Goal: Transaction & Acquisition: Purchase product/service

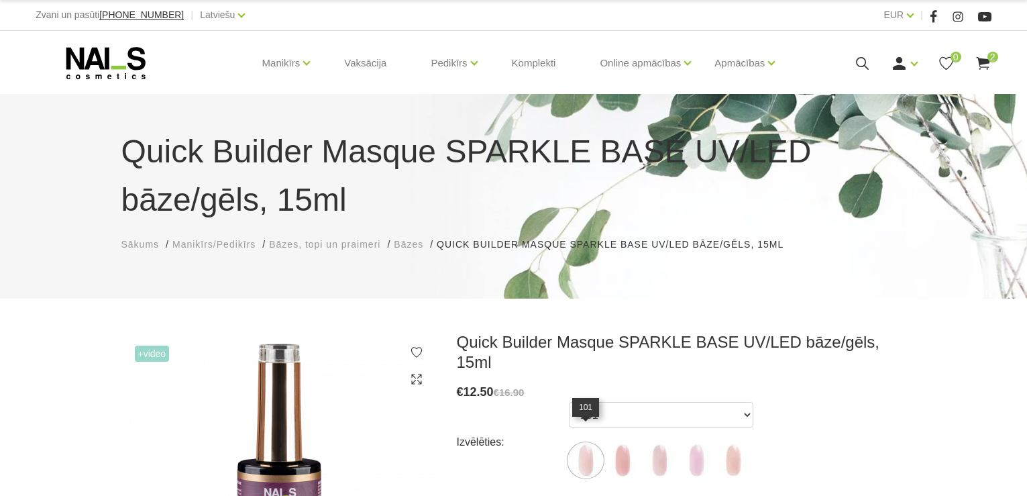
click at [584, 443] on img at bounding box center [586, 460] width 34 height 34
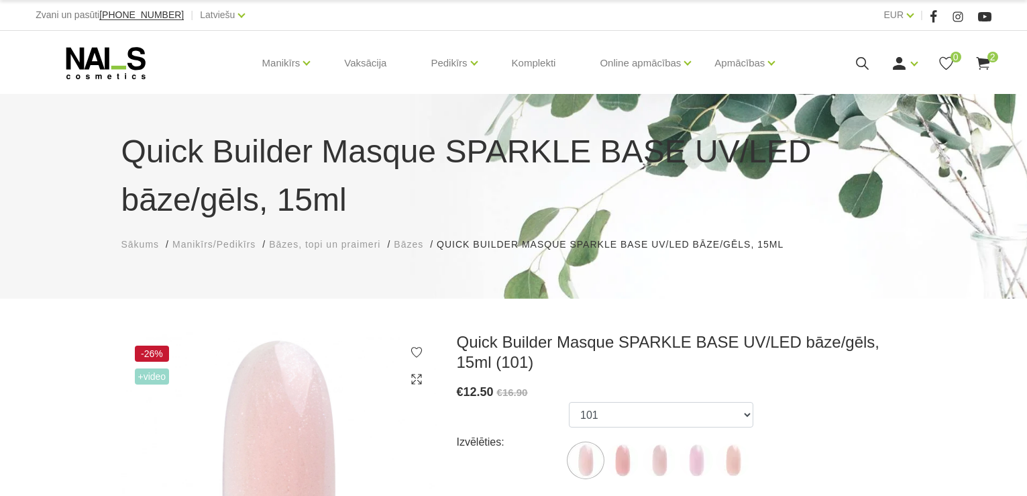
click at [111, 70] on icon at bounding box center [106, 63] width 141 height 34
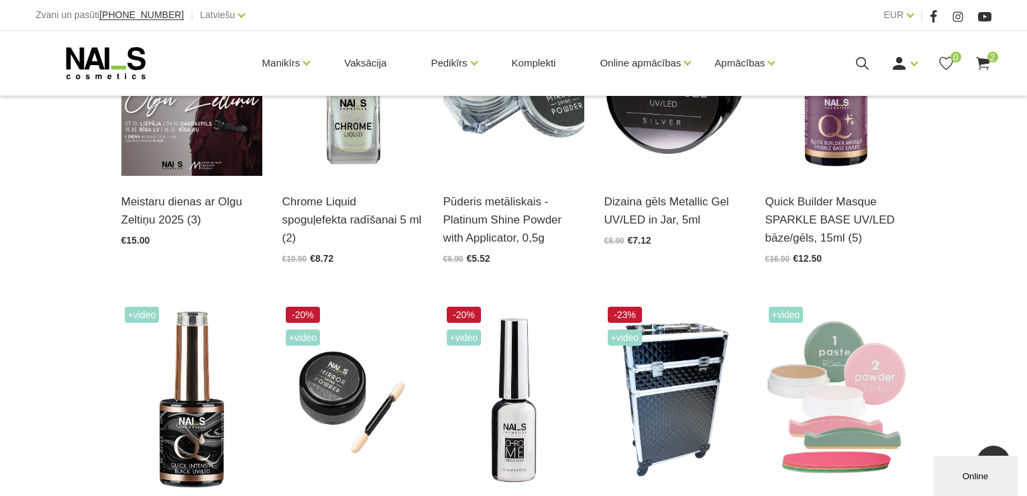
scroll to position [46, 0]
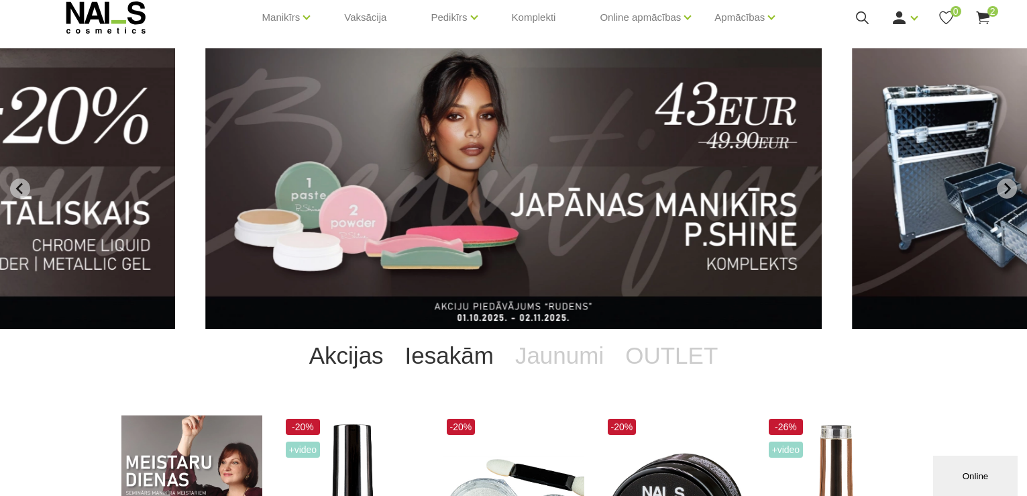
click at [476, 358] on link "Iesakām" at bounding box center [449, 356] width 110 height 54
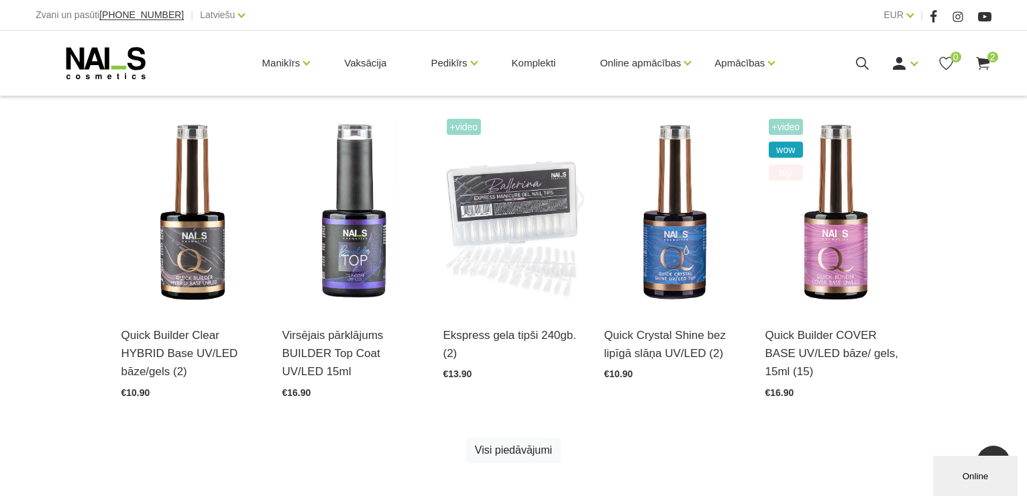
scroll to position [233, 0]
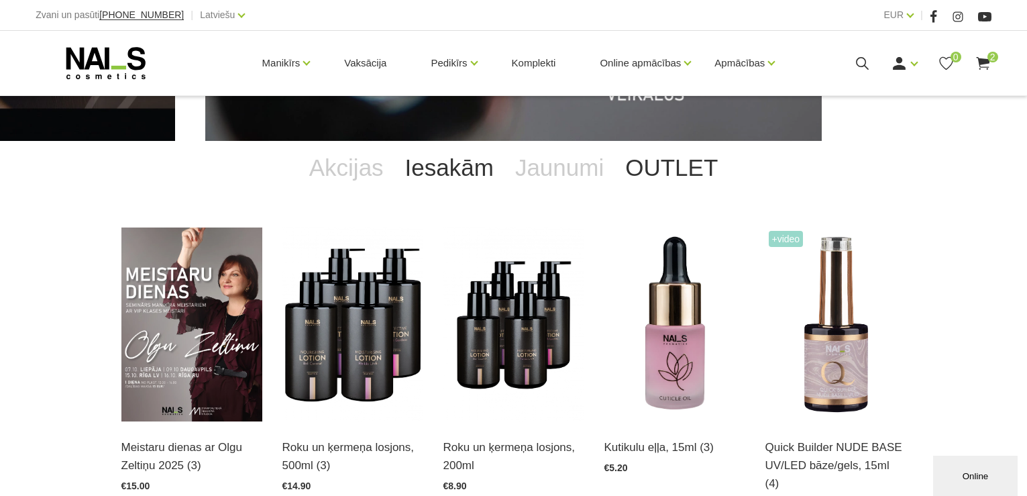
click at [675, 166] on link "OUTLET" at bounding box center [672, 168] width 114 height 54
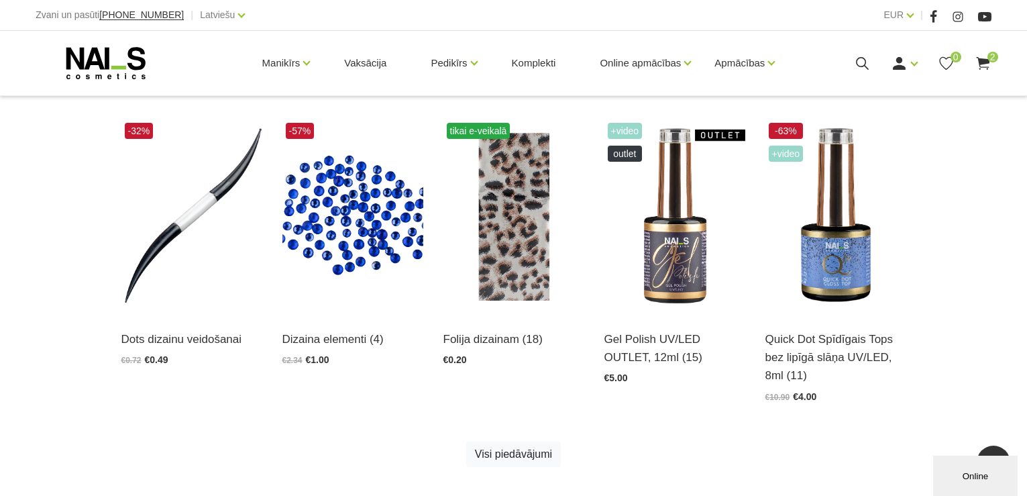
scroll to position [690, 0]
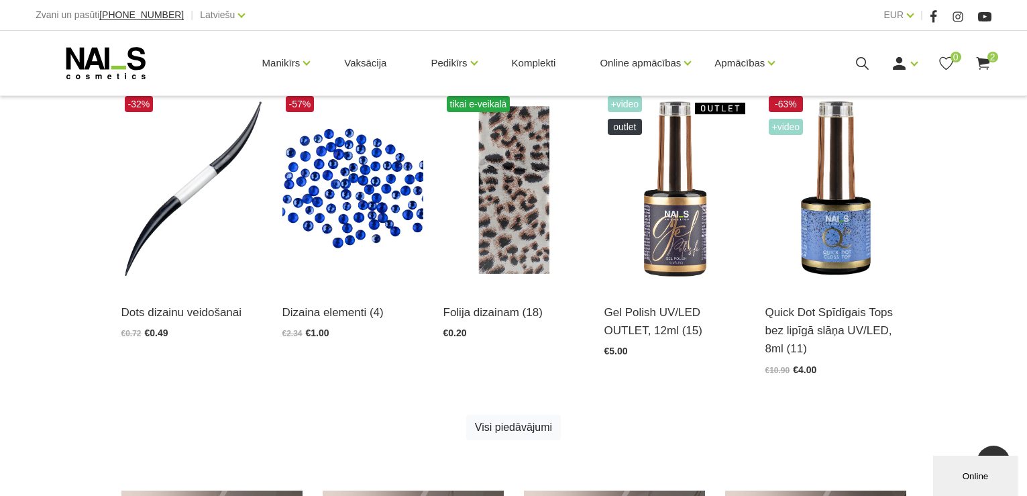
click at [675, 166] on img at bounding box center [674, 190] width 141 height 194
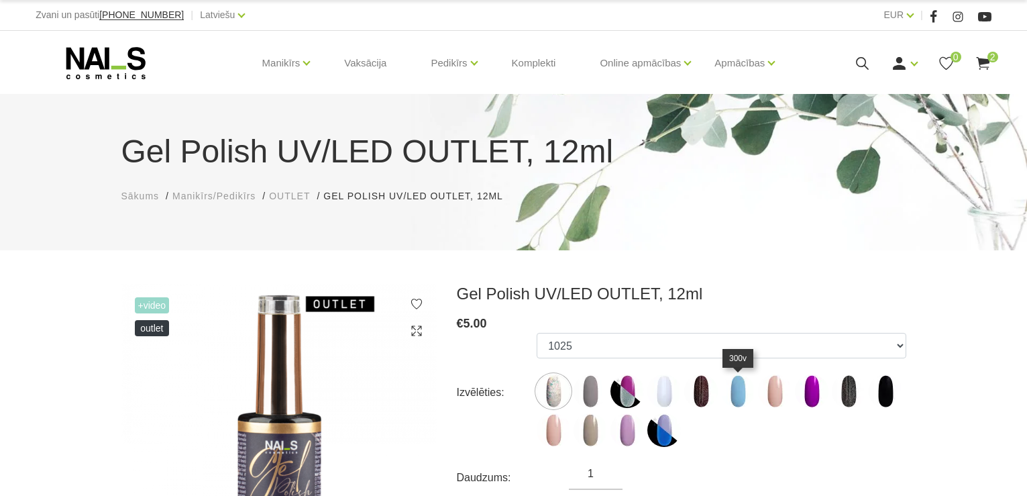
click at [734, 388] on img at bounding box center [738, 391] width 34 height 34
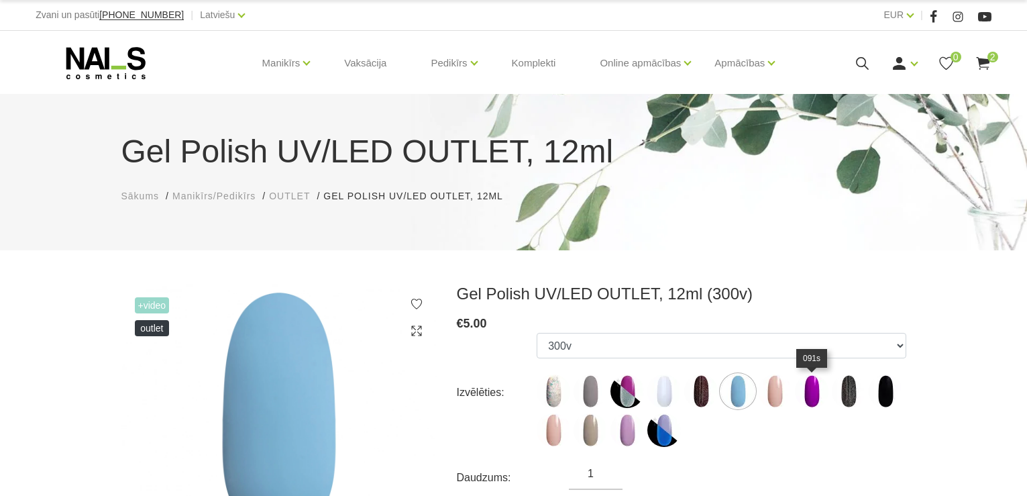
click at [810, 394] on img at bounding box center [812, 391] width 34 height 34
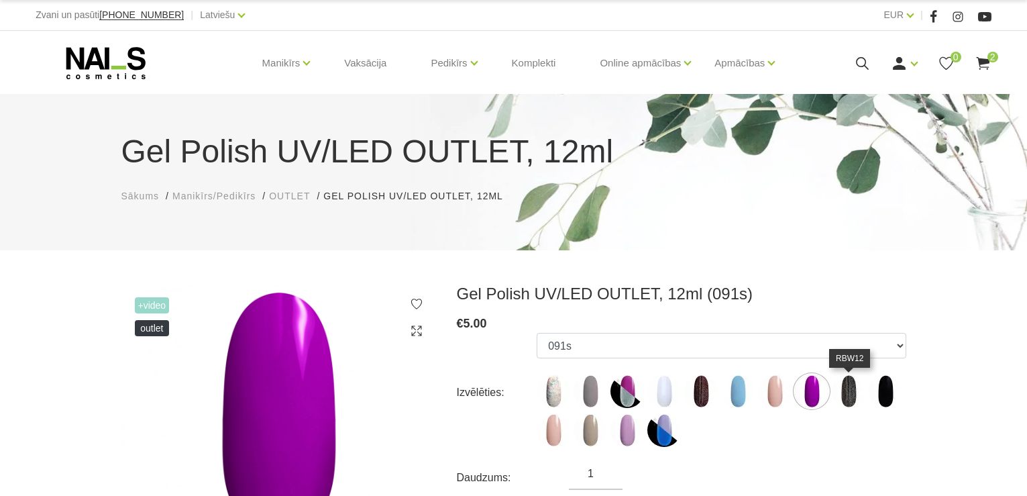
click at [854, 386] on img at bounding box center [849, 391] width 34 height 34
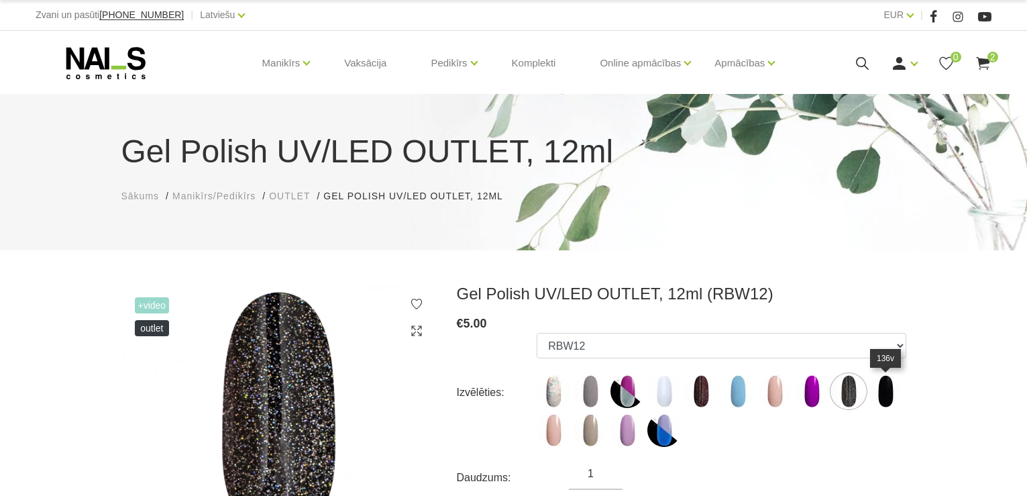
click at [890, 388] on img at bounding box center [886, 391] width 34 height 34
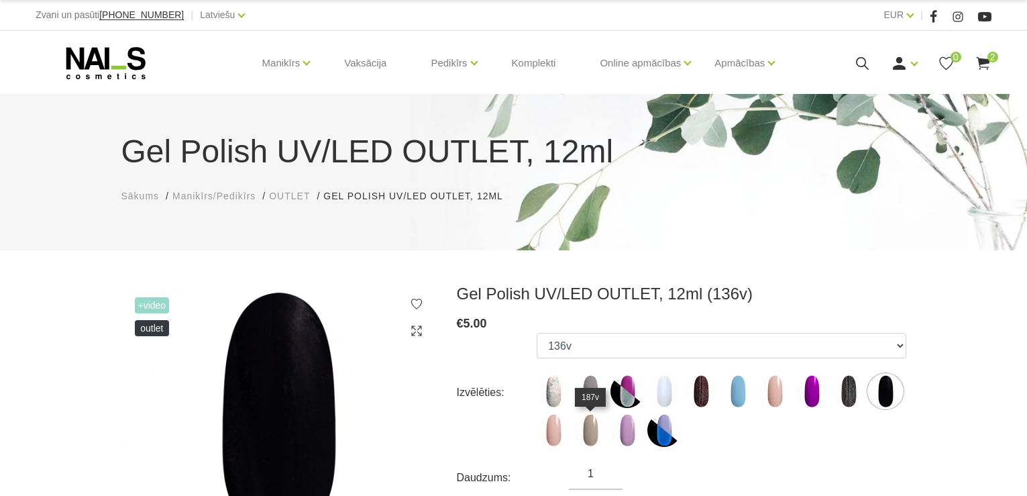
click at [590, 429] on img at bounding box center [591, 430] width 34 height 34
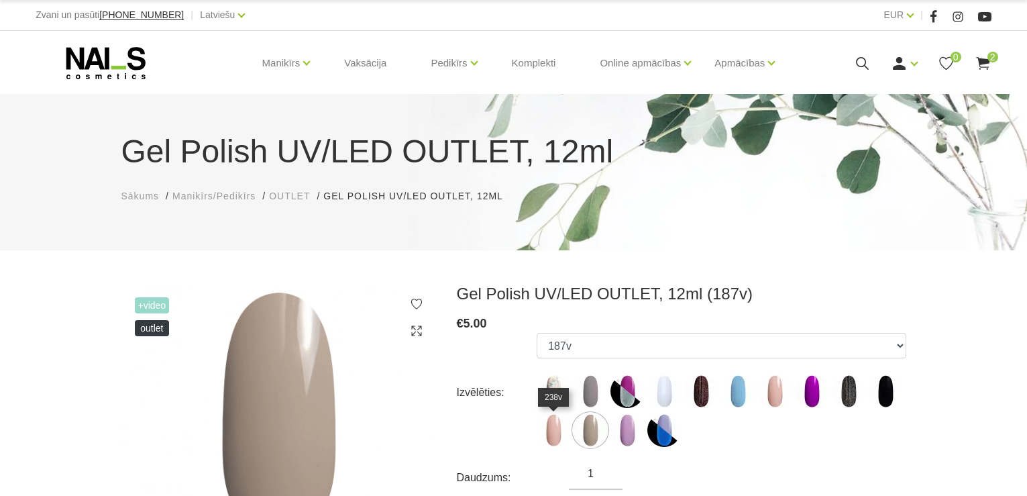
click at [549, 427] on img at bounding box center [554, 430] width 34 height 34
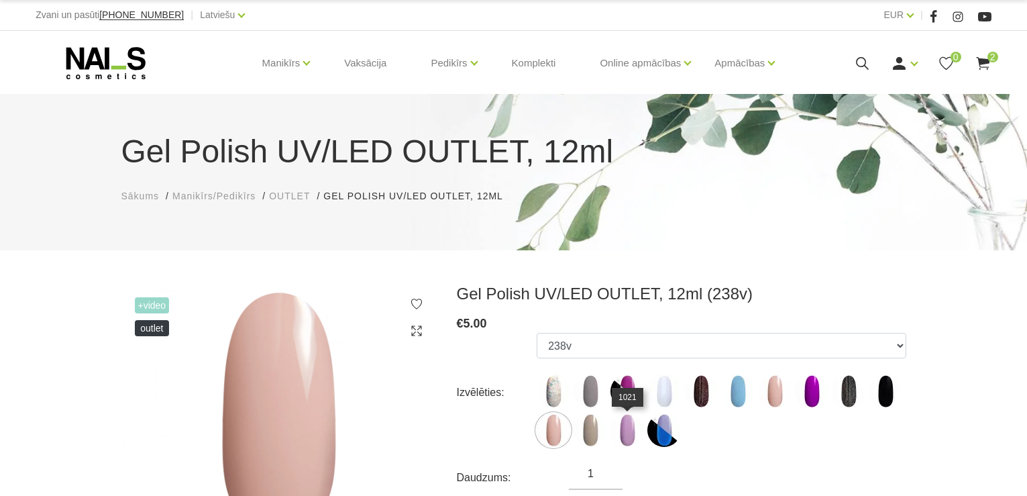
click at [630, 429] on img at bounding box center [627, 430] width 34 height 34
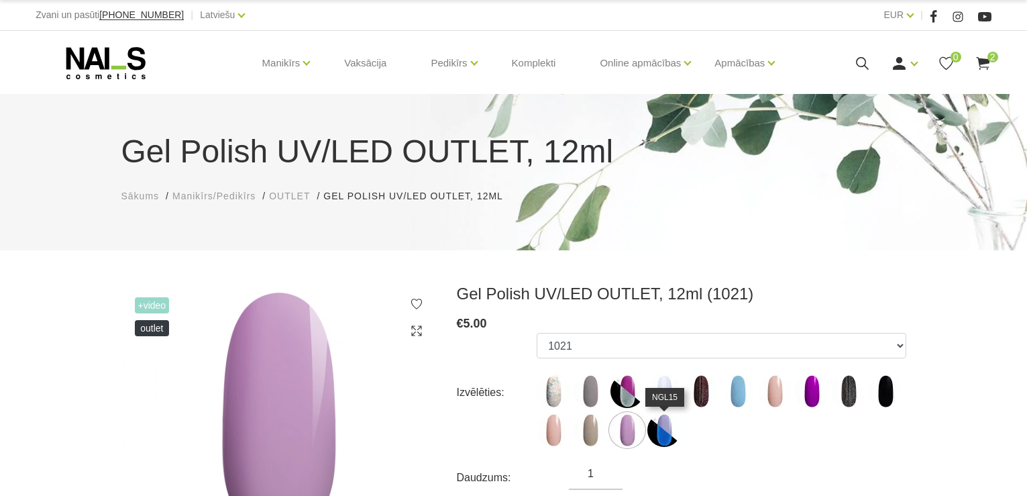
click at [663, 425] on img at bounding box center [664, 430] width 34 height 34
select select "6489"
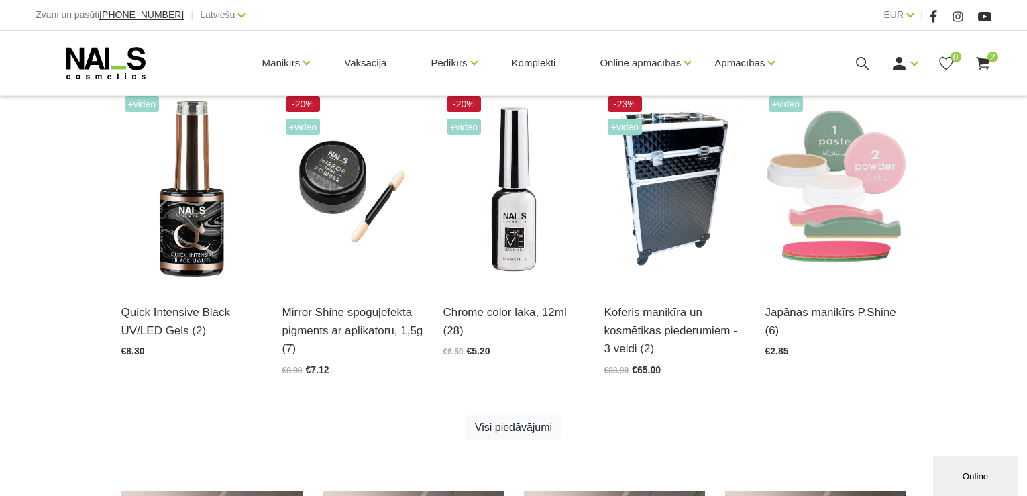
scroll to position [256, 0]
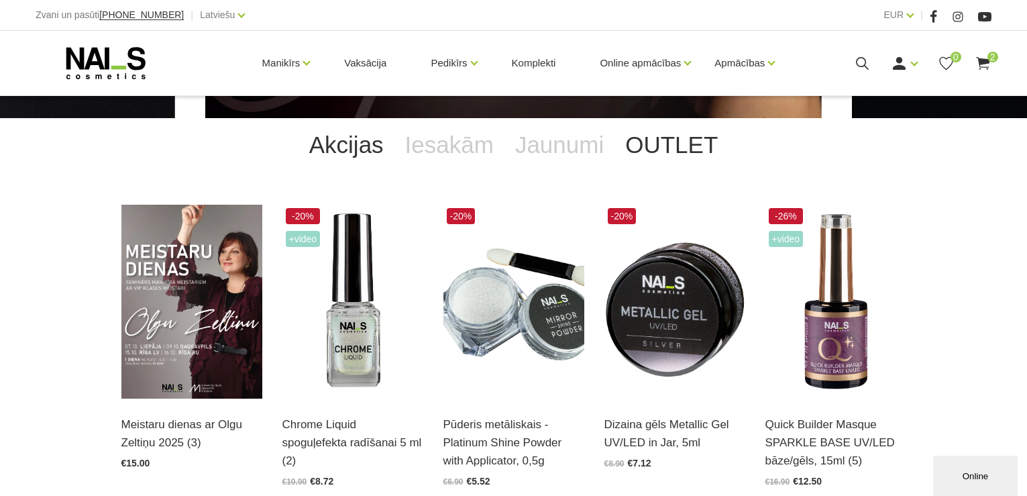
click at [667, 147] on link "OUTLET" at bounding box center [672, 145] width 114 height 54
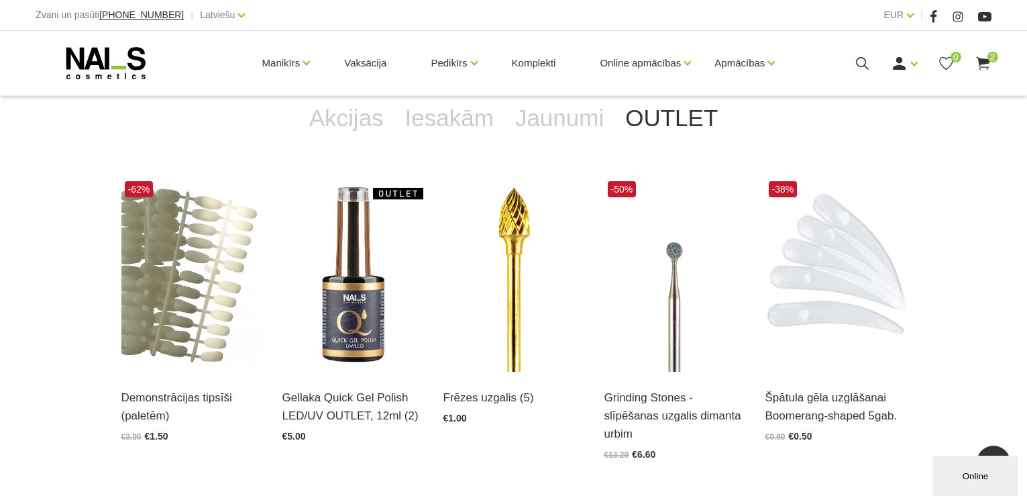
scroll to position [390, 0]
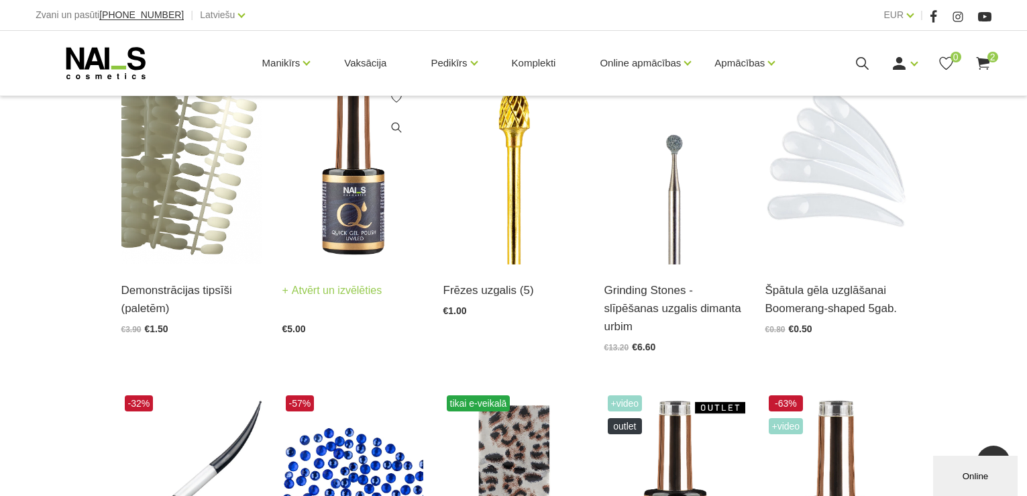
click at [386, 211] on img at bounding box center [352, 167] width 141 height 194
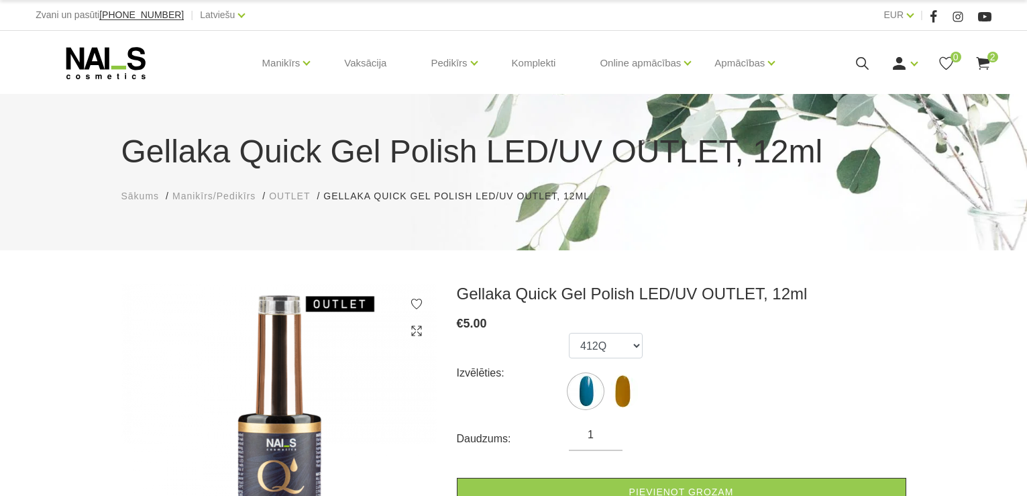
click at [295, 195] on span "OUTLET" at bounding box center [289, 196] width 41 height 11
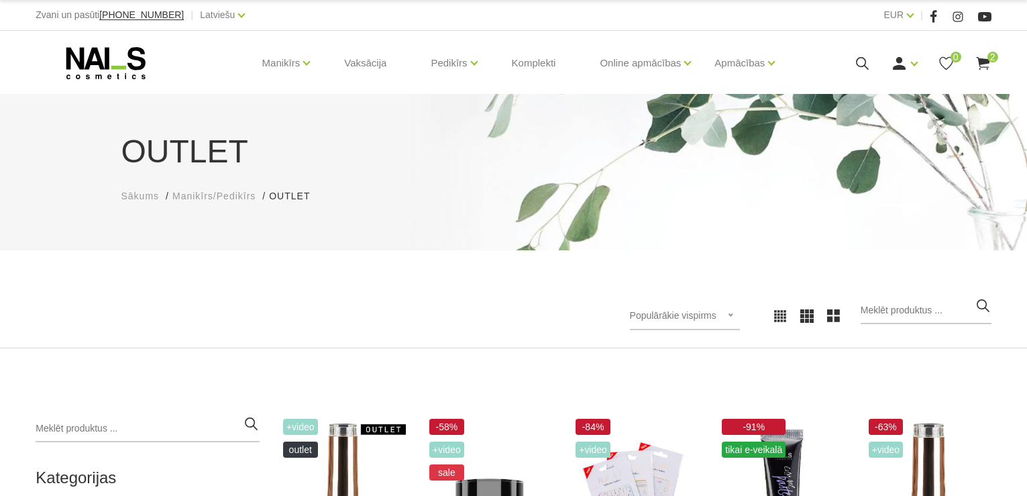
click at [409, 323] on div "Populārākie vispirms Jaunumi Lētākais vispirms Dārgākais vispirms Populārākie v…" at bounding box center [512, 315] width 975 height 37
drag, startPoint x: 282, startPoint y: 195, endPoint x: 249, endPoint y: 193, distance: 33.0
click at [249, 193] on ul "Sākums Manikīrs/Pedikīrs OUTLET OUTLET" at bounding box center [513, 196] width 785 height 14
click at [222, 268] on div "OUTLET Sākums Manikīrs/Pedikīrs OUTLET OUTLET Populārākie vispirms Jaunumi Lētā…" at bounding box center [513, 221] width 1027 height 254
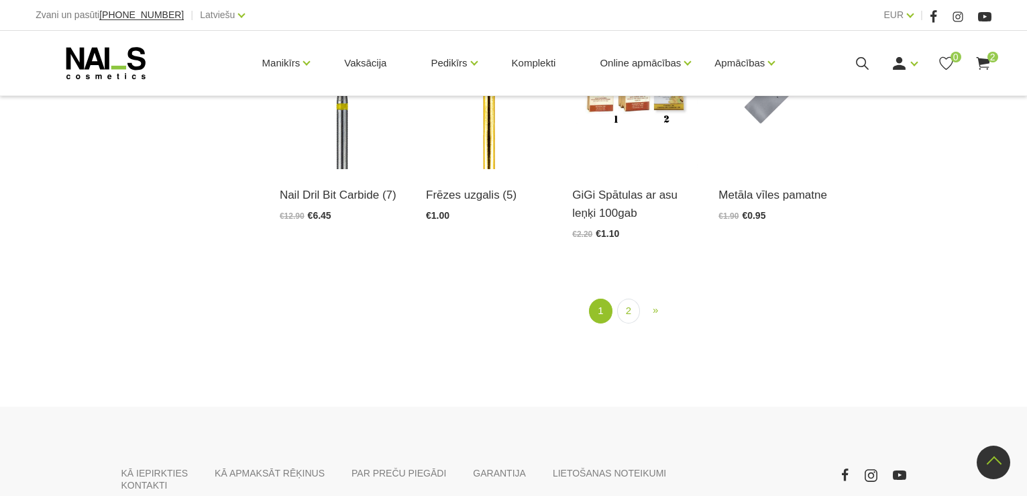
scroll to position [1610, 0]
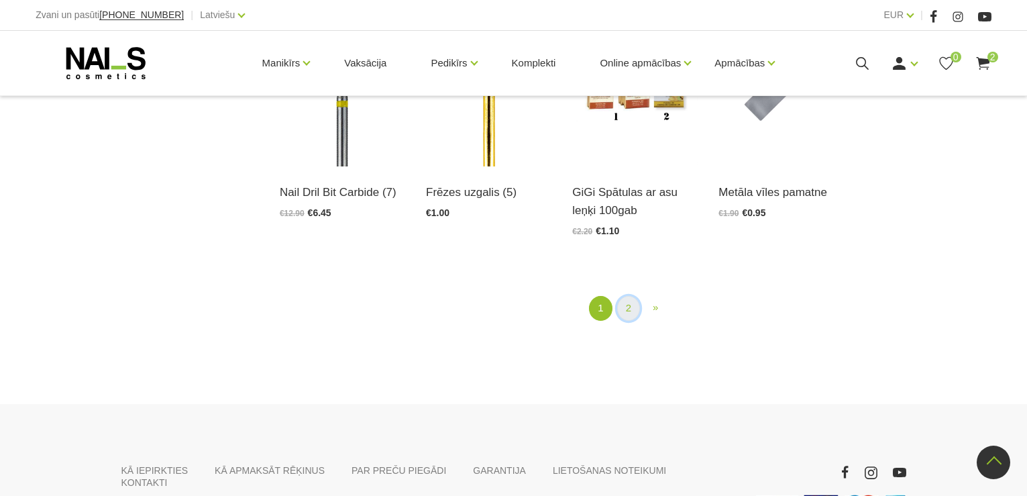
click at [631, 307] on link "2" at bounding box center [628, 308] width 23 height 25
